Goal: Task Accomplishment & Management: Use online tool/utility

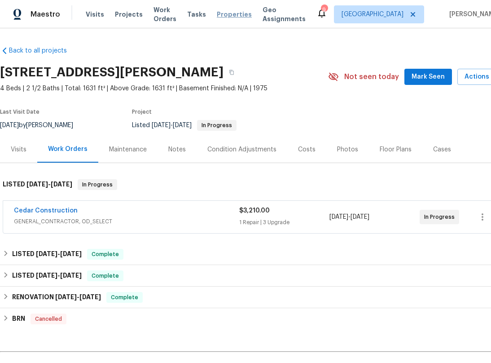
click at [228, 18] on span "Properties" at bounding box center [234, 14] width 35 height 9
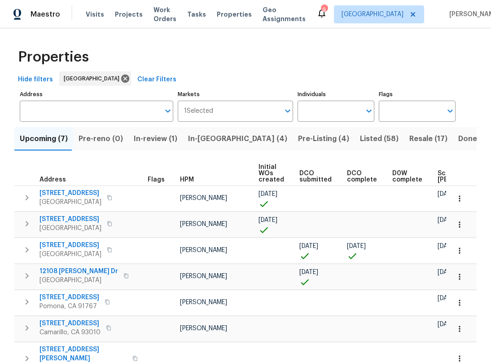
drag, startPoint x: 365, startPoint y: 141, endPoint x: 320, endPoint y: 140, distance: 44.4
click at [320, 140] on div "Upcoming (7) Pre-reno (0) In-review (1) In-reno (4) Pre-Listing (4) Listed (58)…" at bounding box center [245, 138] width 462 height 23
click at [409, 139] on span "Resale (17)" at bounding box center [428, 138] width 38 height 13
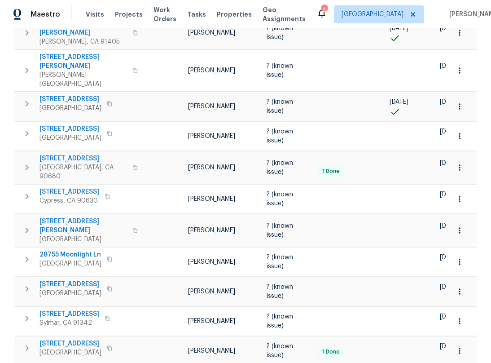
scroll to position [359, 0]
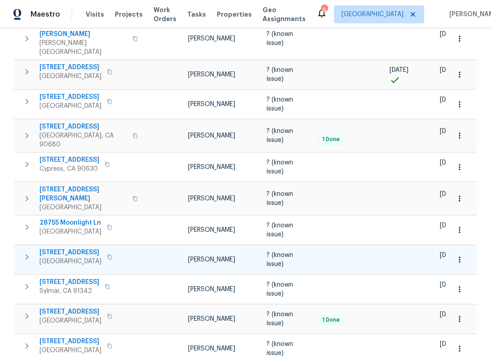
click at [81, 248] on span "8755 Penfield Ave" at bounding box center [71, 252] width 62 height 9
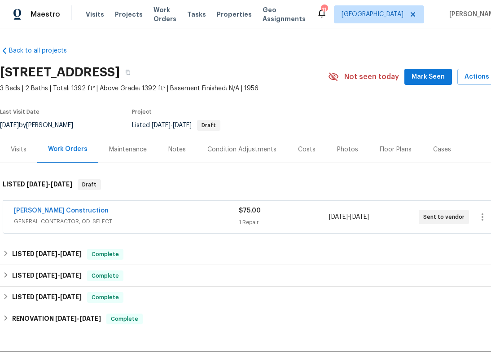
drag, startPoint x: 167, startPoint y: 167, endPoint x: 145, endPoint y: 169, distance: 22.5
click at [179, 165] on div "Back to all projects [STREET_ADDRESS] 3 Beds | 2 Baths | Total: 1392 ft² | Abov…" at bounding box center [253, 226] width 507 height 374
click at [179, 157] on div "Notes" at bounding box center [177, 149] width 39 height 26
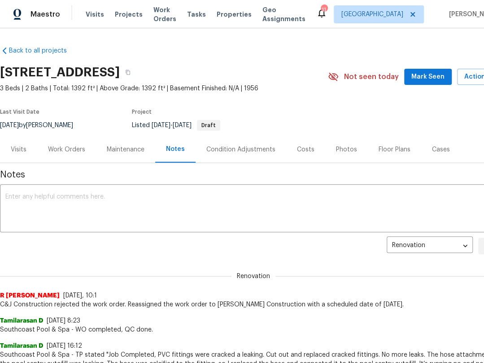
drag, startPoint x: 202, startPoint y: 178, endPoint x: 123, endPoint y: 185, distance: 78.8
click at [224, 149] on div "Condition Adjustments" at bounding box center [241, 149] width 69 height 9
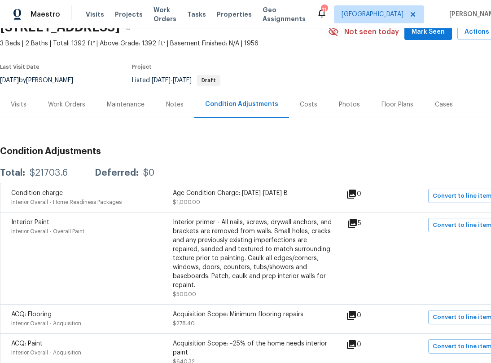
scroll to position [90, 0]
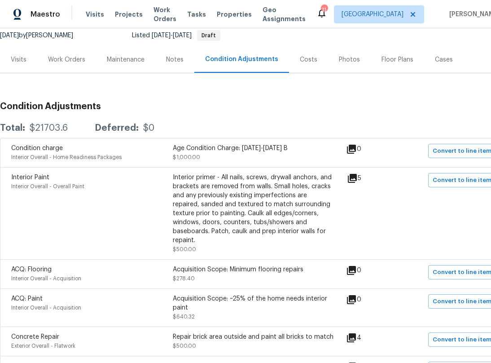
click at [66, 63] on div "Work Orders" at bounding box center [66, 59] width 37 height 9
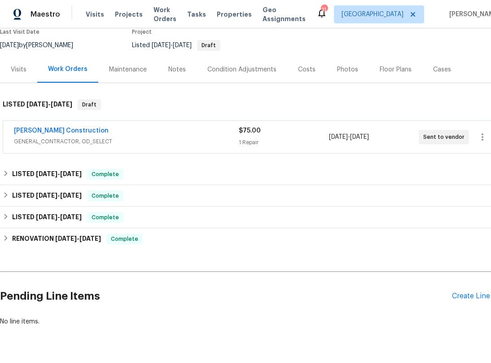
scroll to position [110, 0]
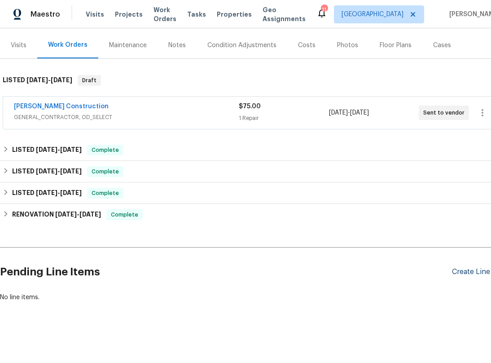
click at [466, 268] on div "Create Line Item" at bounding box center [479, 272] width 55 height 9
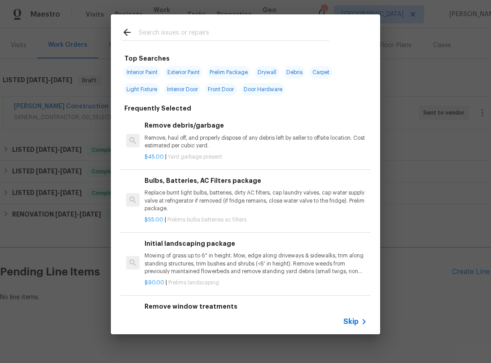
click at [223, 39] on input "text" at bounding box center [234, 33] width 190 height 13
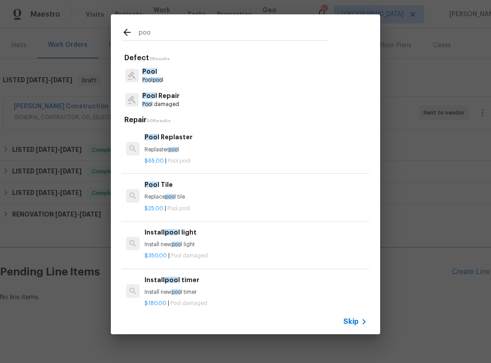
type input "poo"
click at [158, 79] on span "poo" at bounding box center [157, 79] width 9 height 5
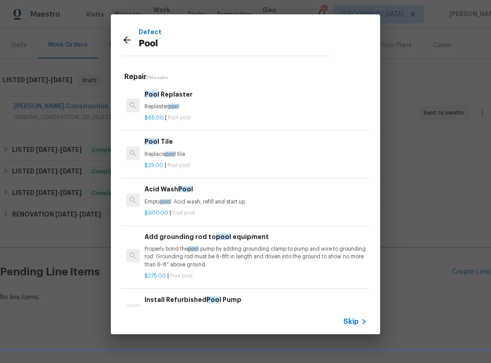
click at [198, 197] on div "Acid Wash Poo l Empty poo l. Acid wash, refill and start up." at bounding box center [256, 195] width 223 height 22
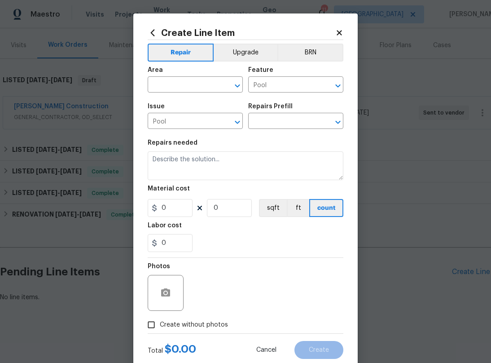
type input "Acid Wash Pool $900.00"
type textarea "Empty pool. Acid wash, refill and start up."
type input "900"
type input "1"
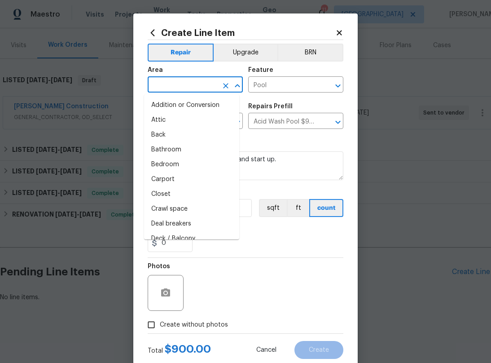
click at [214, 91] on input "text" at bounding box center [183, 86] width 70 height 14
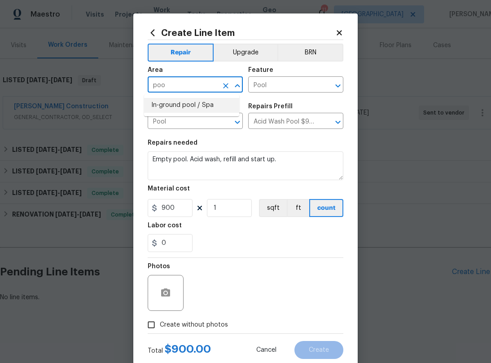
click at [206, 101] on li "In-ground pool / Spa" at bounding box center [191, 105] width 95 height 15
type input "In-ground pool / Spa"
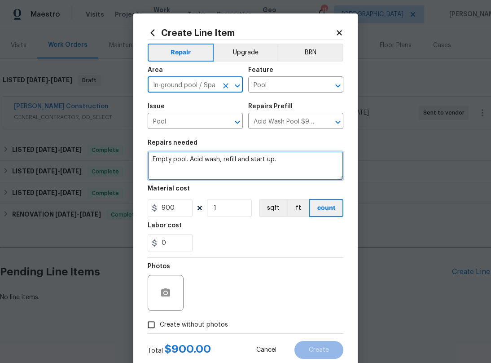
click at [251, 165] on textarea "Empty pool. Acid wash, refill and start up." at bounding box center [246, 165] width 196 height 29
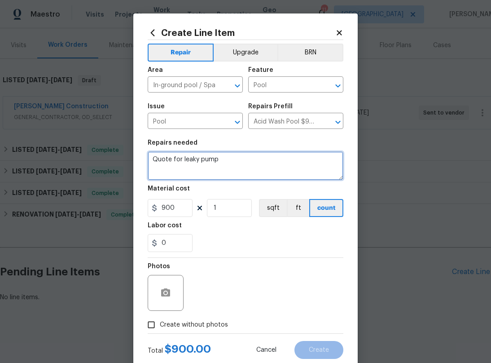
type textarea "Quote for leaky pump"
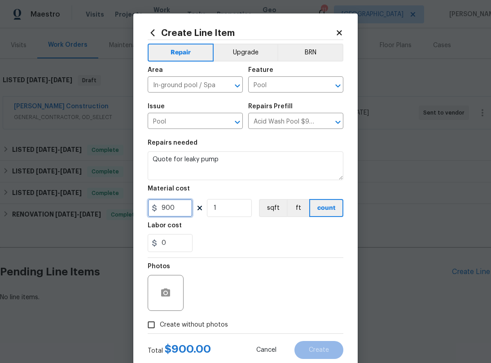
click at [157, 210] on input "900" at bounding box center [170, 208] width 45 height 18
type input "1"
click at [233, 258] on div "Photos" at bounding box center [246, 287] width 196 height 58
click at [197, 317] on label "Create without photos" at bounding box center [185, 324] width 85 height 17
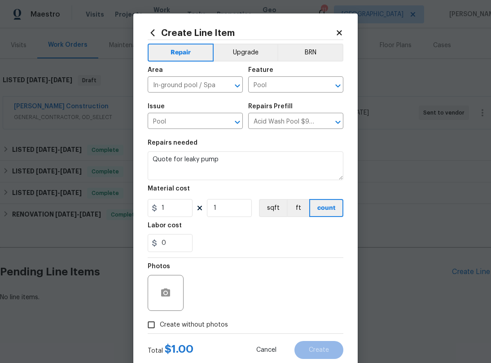
click at [160, 317] on input "Create without photos" at bounding box center [151, 324] width 17 height 17
checkbox input "true"
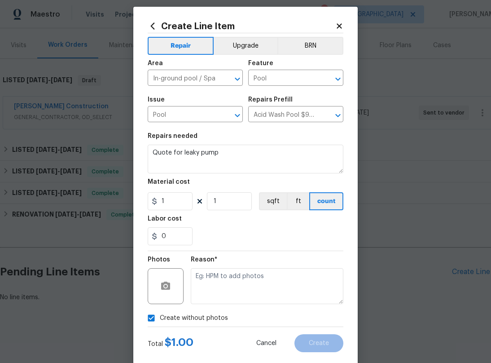
scroll to position [23, 0]
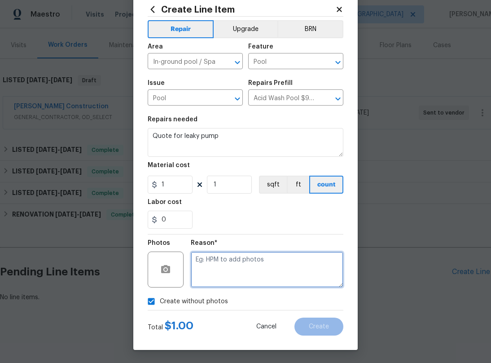
click at [303, 269] on textarea at bounding box center [267, 269] width 153 height 36
type textarea "Quote"
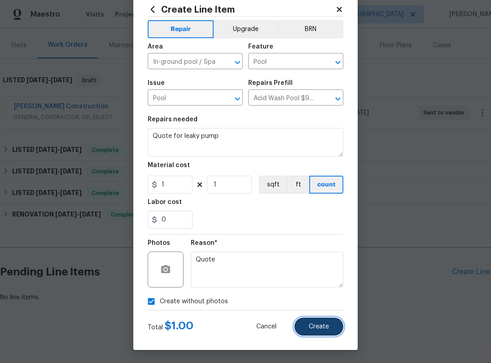
click at [318, 323] on span "Create" at bounding box center [319, 326] width 20 height 7
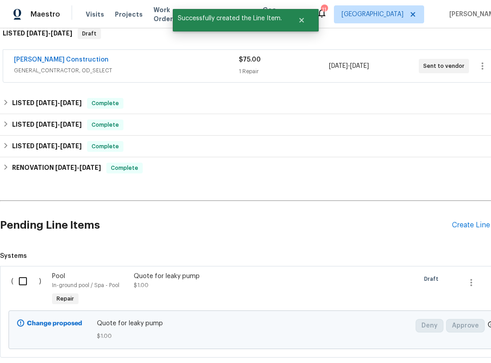
scroll to position [200, 0]
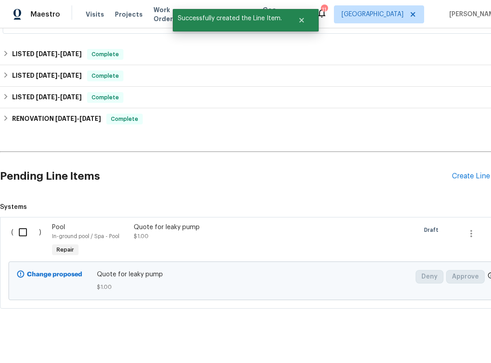
click at [19, 231] on input "checkbox" at bounding box center [26, 232] width 26 height 19
checkbox input "true"
click at [433, 344] on span "Create Work Order" at bounding box center [440, 340] width 60 height 11
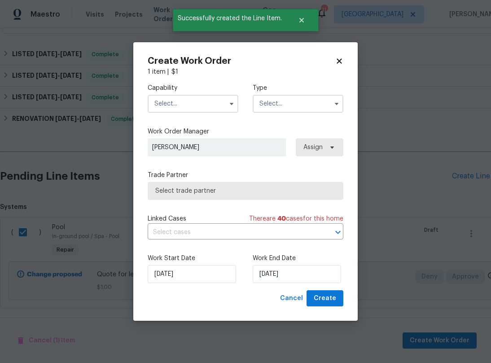
click at [205, 102] on input "text" at bounding box center [193, 104] width 91 height 18
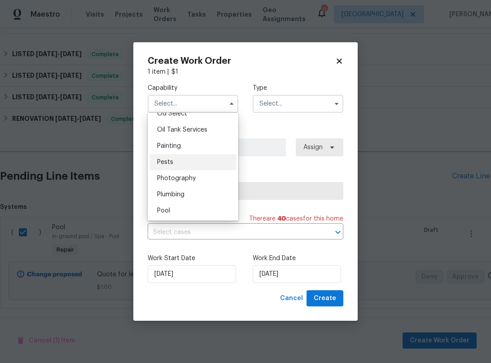
scroll to position [763, 0]
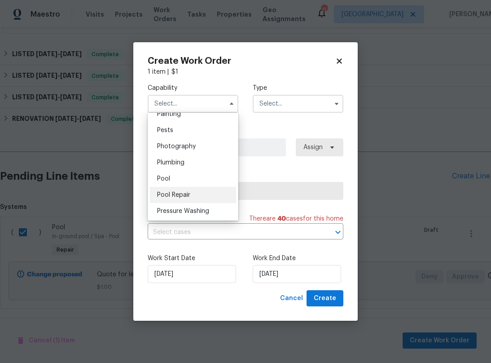
click at [177, 198] on span "Pool Repair" at bounding box center [173, 195] width 33 height 6
type input "Pool Repair"
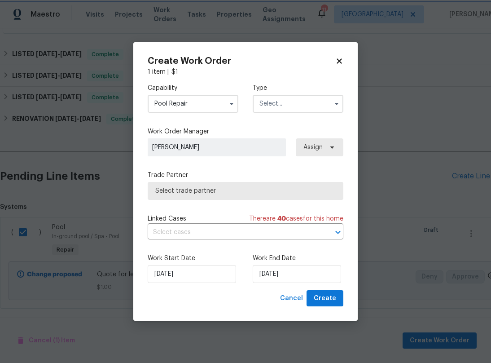
scroll to position [782, 0]
click at [287, 112] on input "text" at bounding box center [298, 104] width 91 height 18
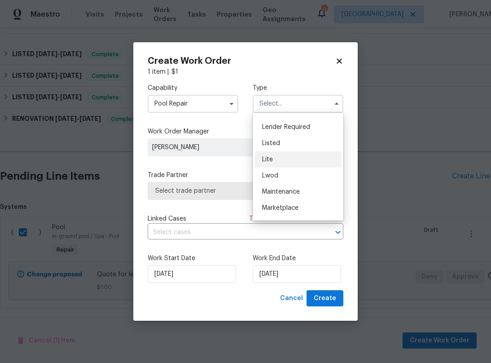
scroll to position [45, 0]
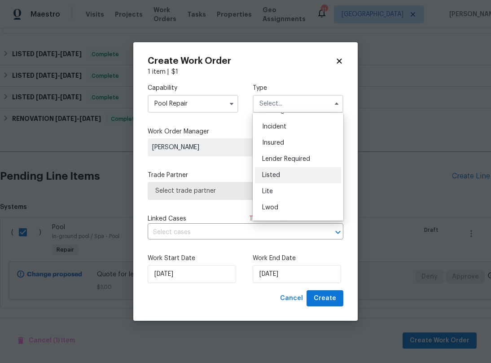
click at [292, 171] on div "Listed" at bounding box center [298, 175] width 86 height 16
type input "Listed"
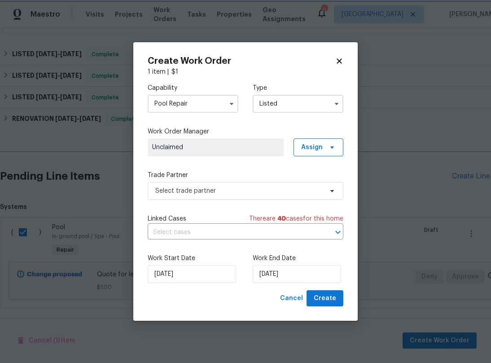
scroll to position [0, 0]
click at [238, 196] on span "Select trade partner" at bounding box center [246, 191] width 196 height 18
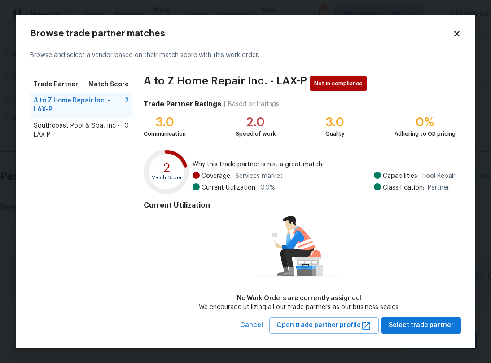
click at [74, 128] on span "Southcoast Pool & Spa, Inc - LAX-P" at bounding box center [79, 130] width 91 height 18
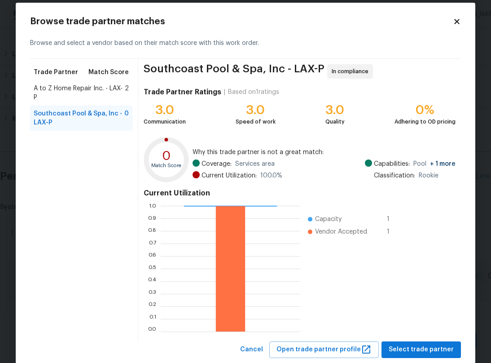
scroll to position [33, 0]
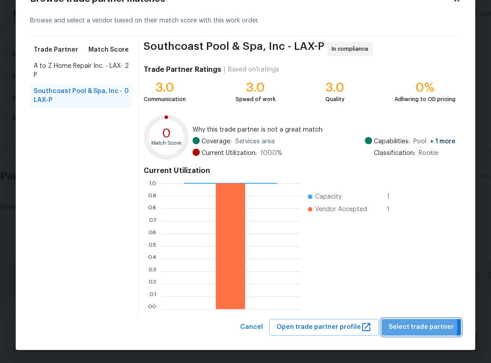
click at [409, 325] on span "Select trade partner" at bounding box center [421, 326] width 65 height 11
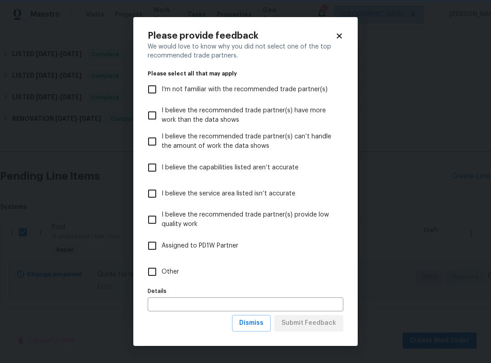
scroll to position [0, 0]
click at [156, 264] on input "Other" at bounding box center [152, 271] width 19 height 19
checkbox input "true"
click at [324, 322] on span "Submit Feedback" at bounding box center [308, 322] width 55 height 11
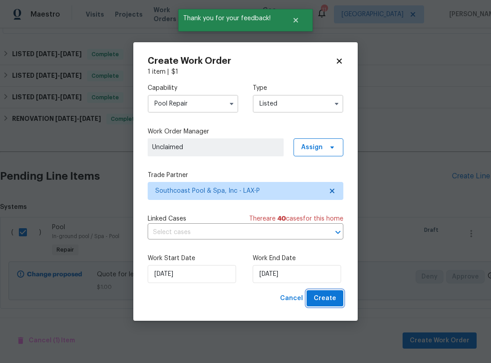
click at [328, 301] on span "Create" at bounding box center [325, 298] width 22 height 11
checkbox input "false"
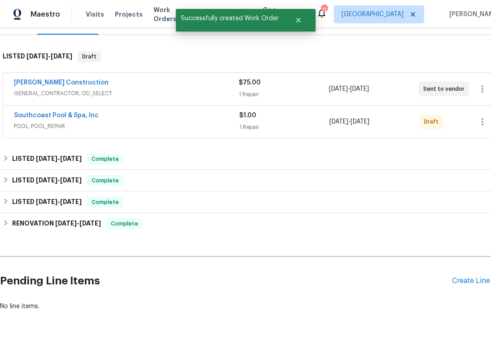
scroll to position [98, 0]
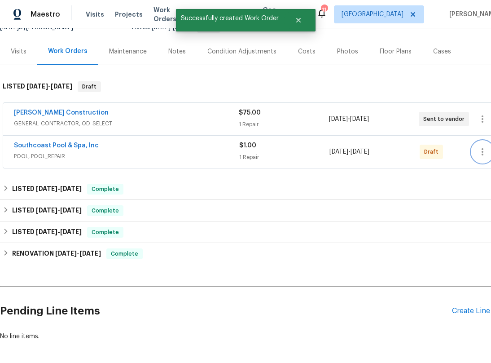
click at [480, 150] on icon "button" at bounding box center [482, 151] width 11 height 11
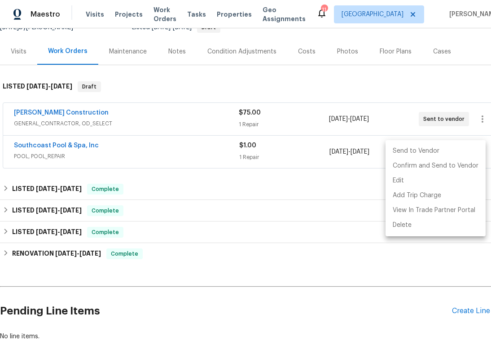
click at [449, 155] on li "Send to Vendor" at bounding box center [436, 151] width 100 height 15
